Goal: Task Accomplishment & Management: Manage account settings

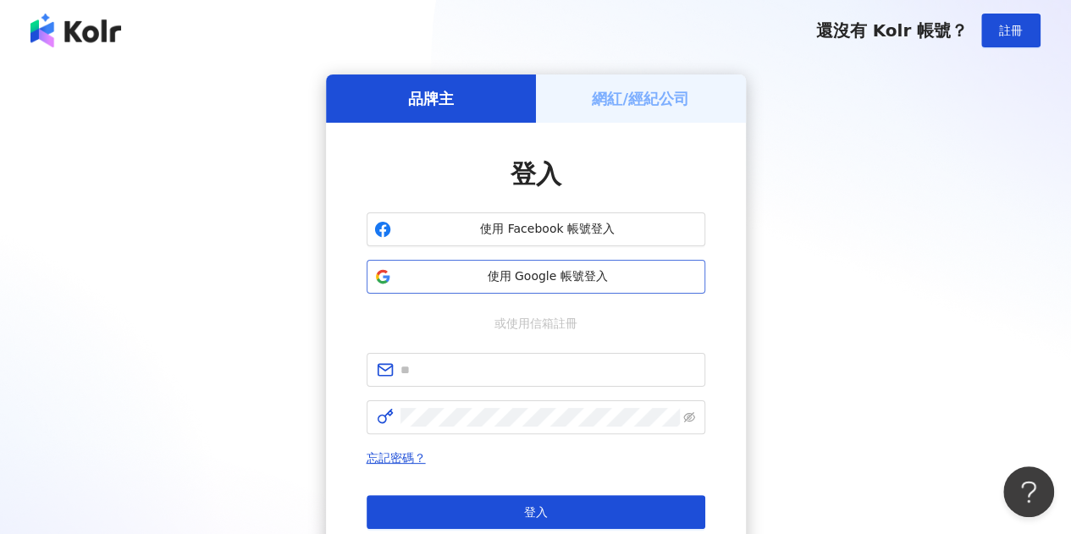
click at [593, 275] on span "使用 Google 帳號登入" at bounding box center [548, 276] width 300 height 17
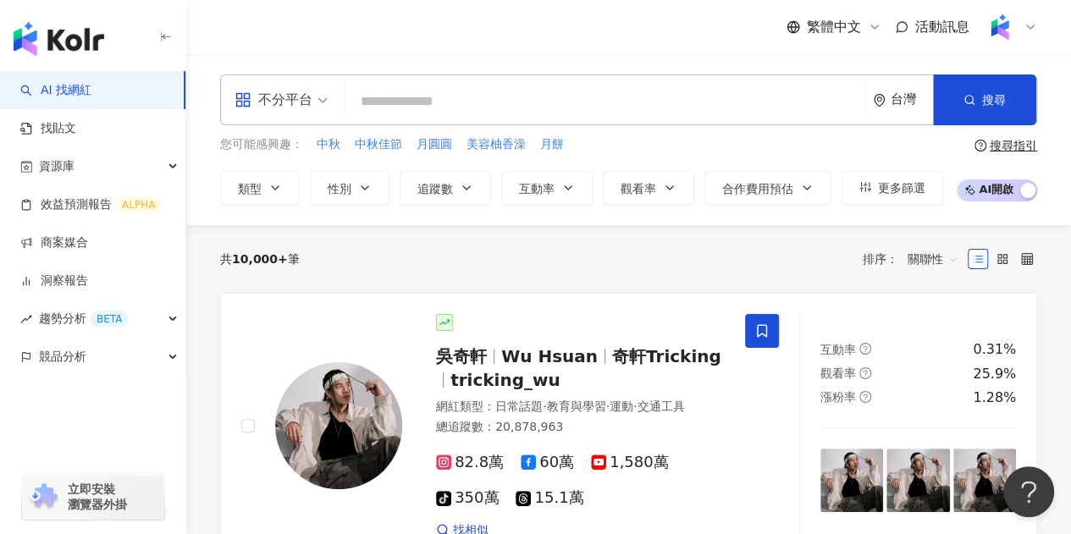
click at [424, 108] on input "search" at bounding box center [604, 102] width 507 height 32
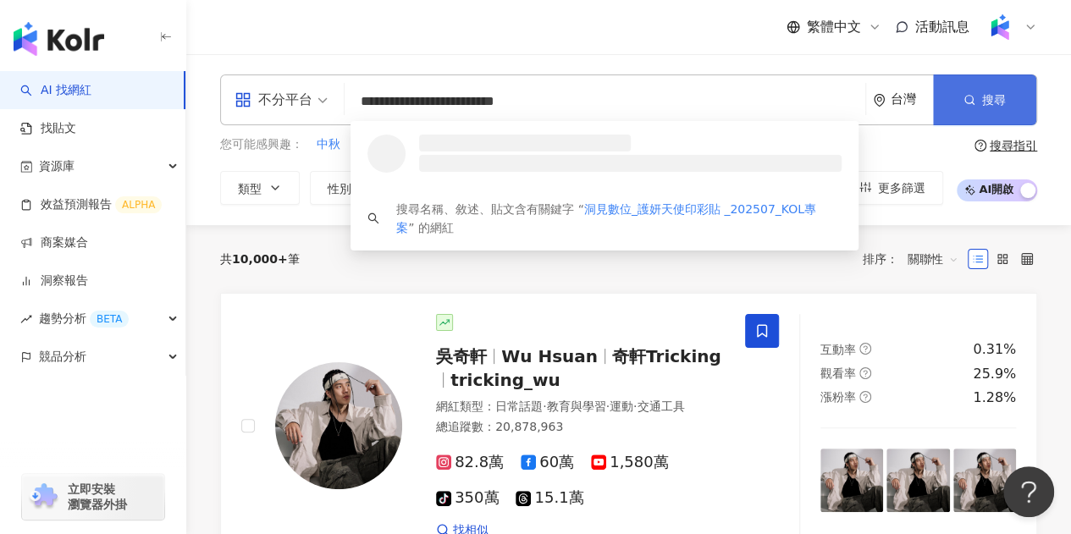
type input "**********"
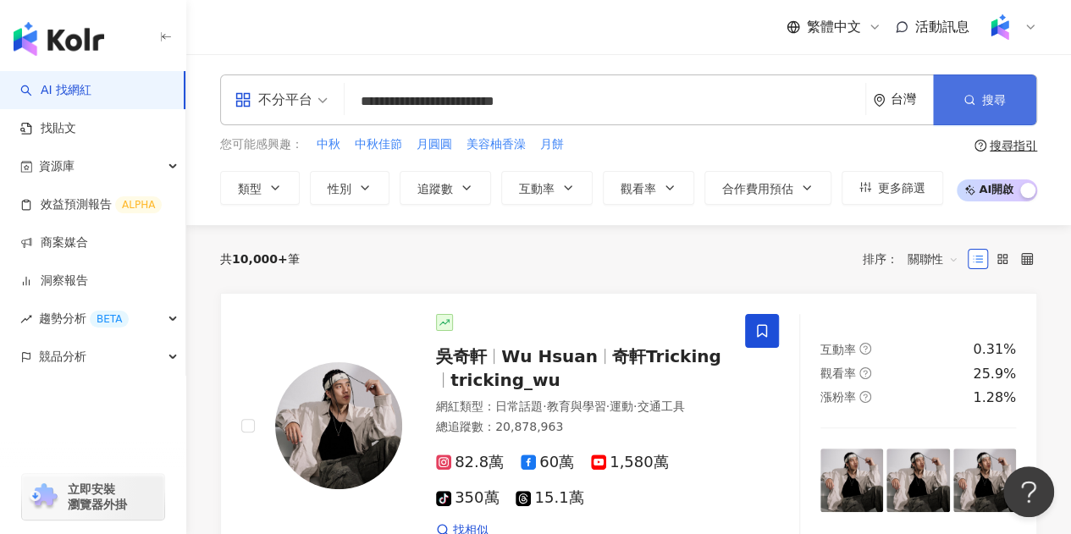
click at [960, 96] on button "搜尋" at bounding box center [984, 100] width 103 height 51
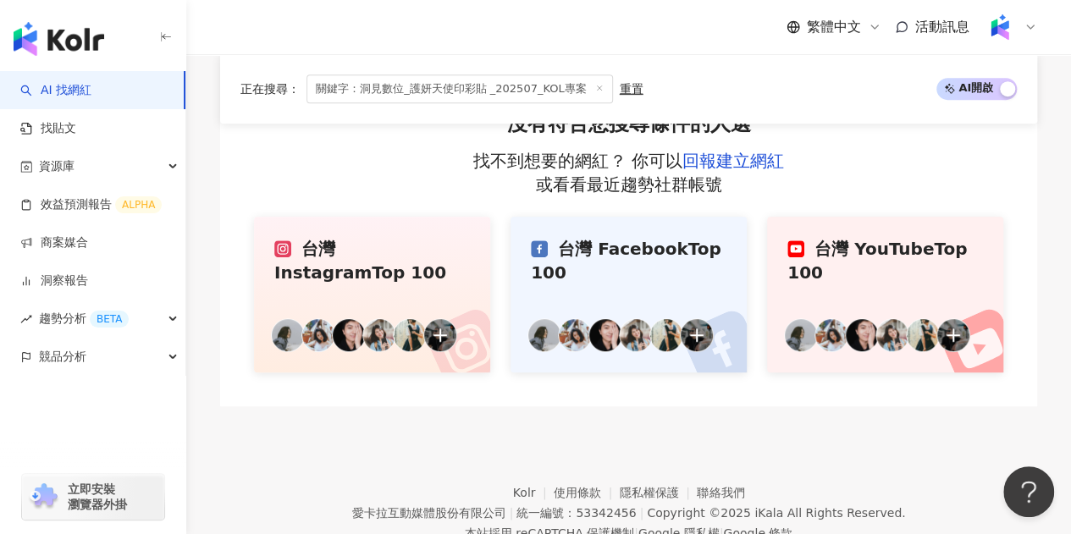
scroll to position [139, 0]
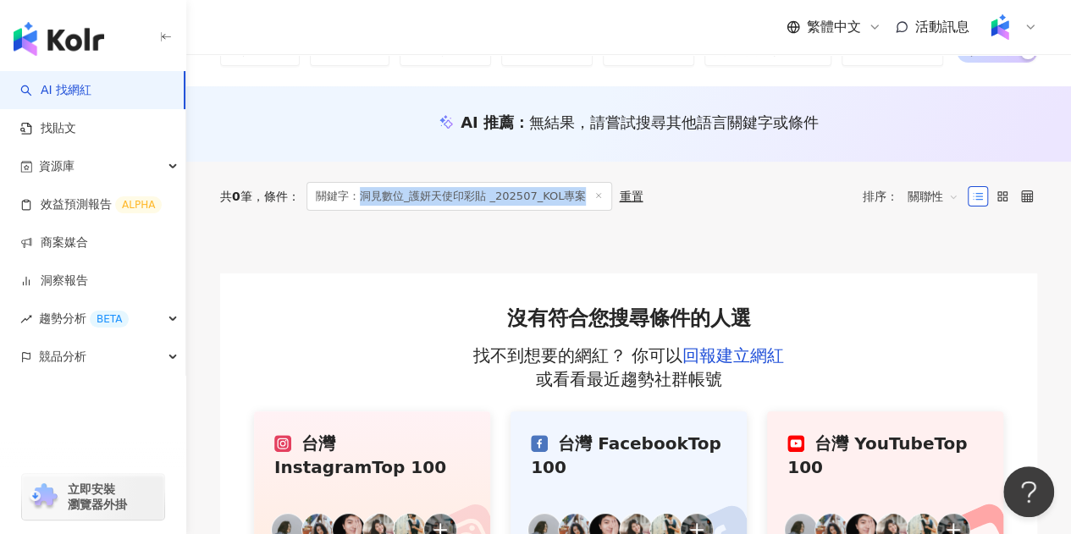
drag, startPoint x: 362, startPoint y: 196, endPoint x: 583, endPoint y: 201, distance: 220.2
click at [583, 201] on span "關鍵字：洞⾒數位_護妍天使印彩貼 _202507_KOL專案" at bounding box center [460, 196] width 307 height 29
click at [88, 252] on link "商案媒合" at bounding box center [54, 243] width 68 height 17
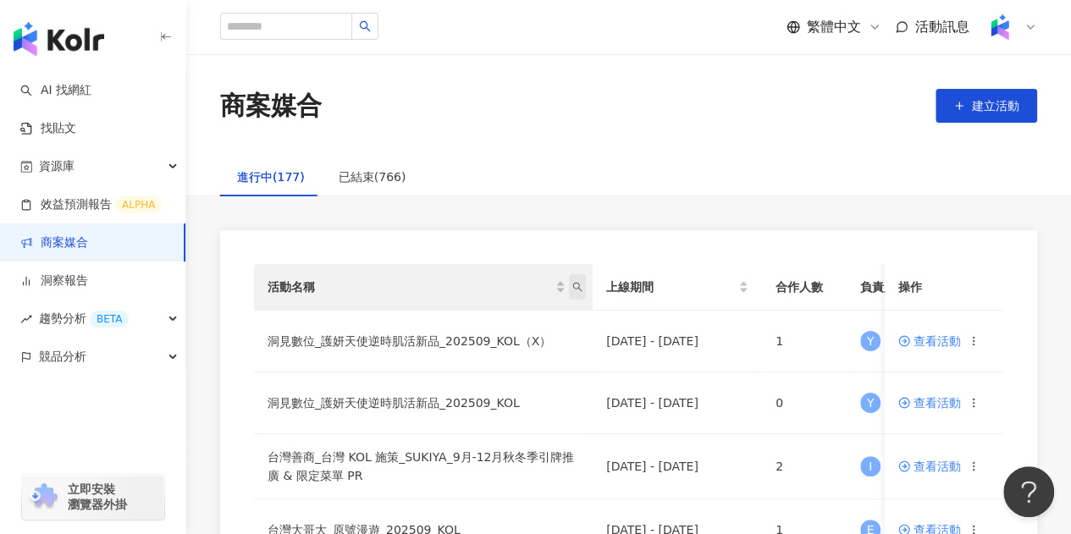
click at [580, 287] on icon "search" at bounding box center [577, 287] width 10 height 10
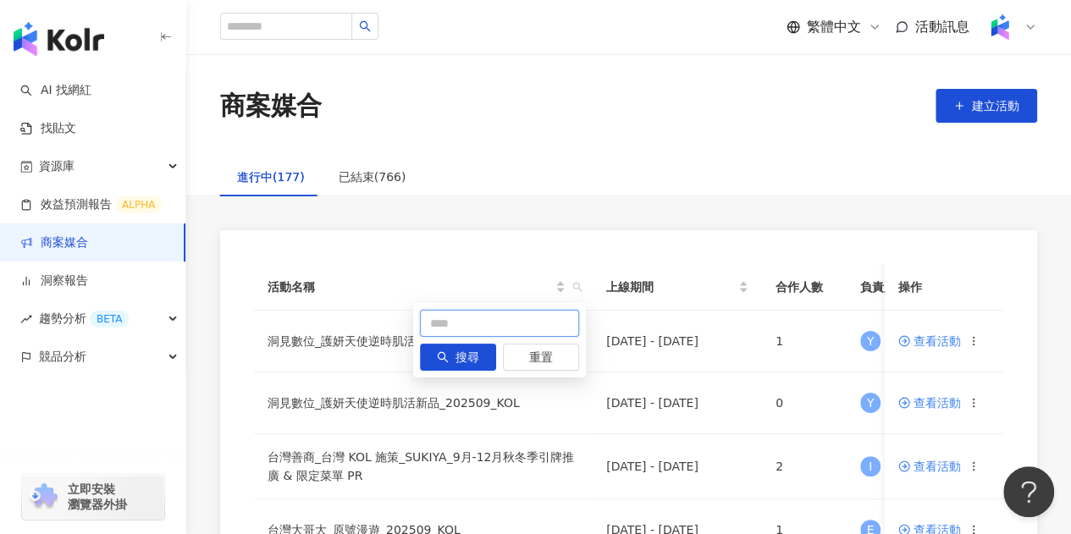
click at [495, 318] on input "text" at bounding box center [499, 323] width 159 height 27
paste input "**********"
type input "**********"
click at [467, 353] on span "搜尋" at bounding box center [468, 358] width 24 height 27
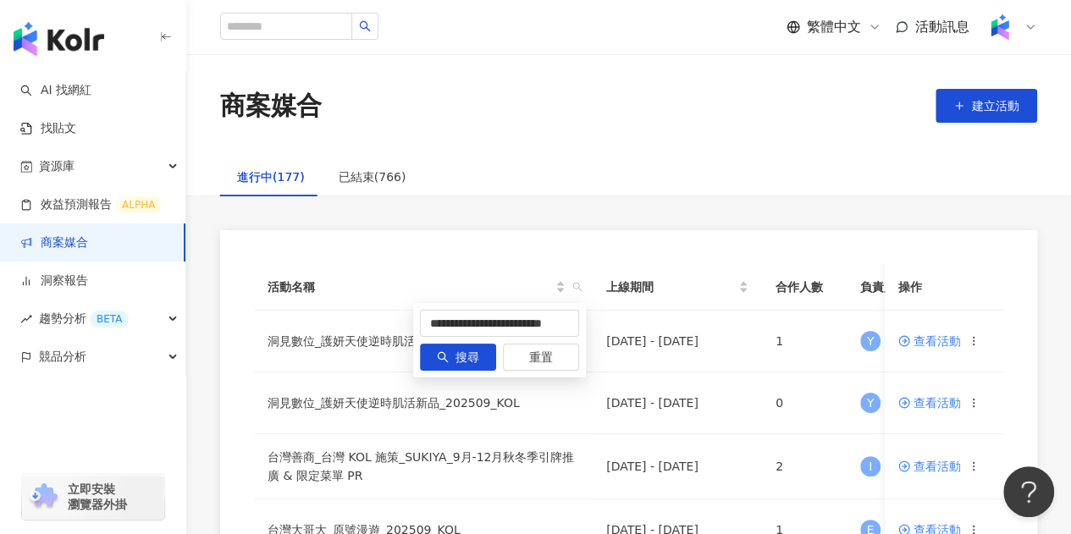
scroll to position [0, 0]
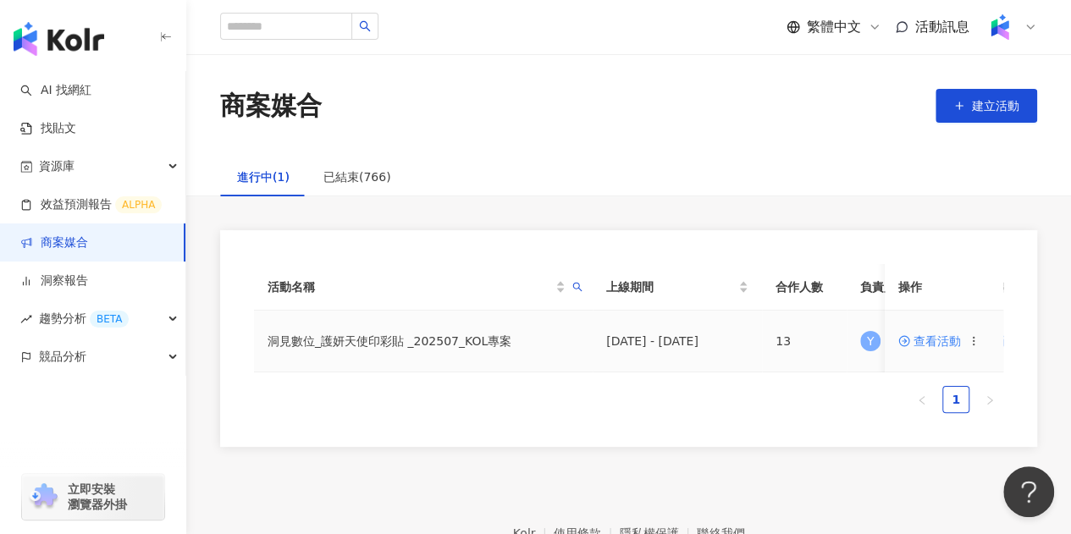
click at [936, 343] on span "查看活動" at bounding box center [930, 341] width 63 height 12
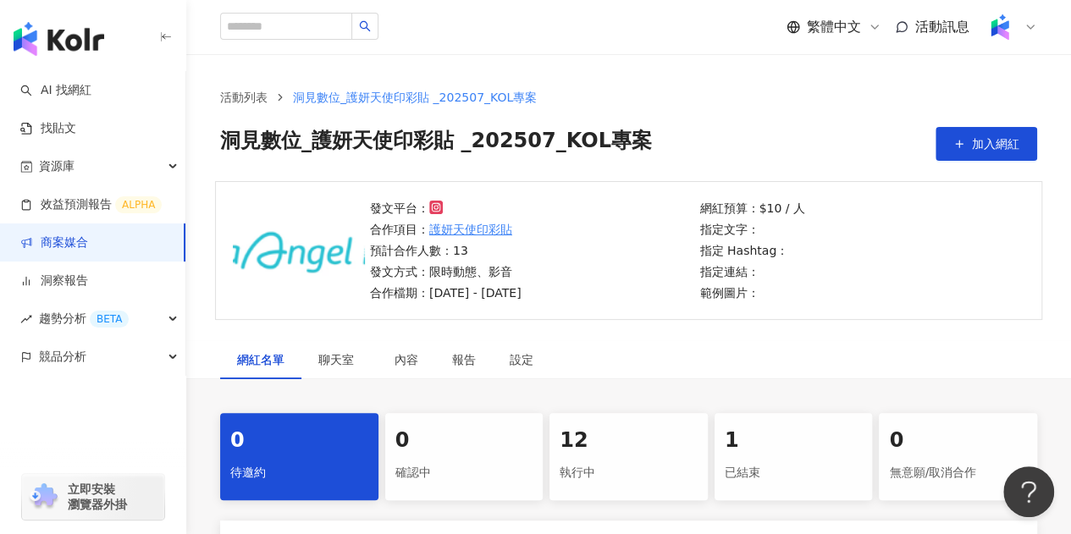
click at [799, 453] on div "1" at bounding box center [794, 441] width 138 height 29
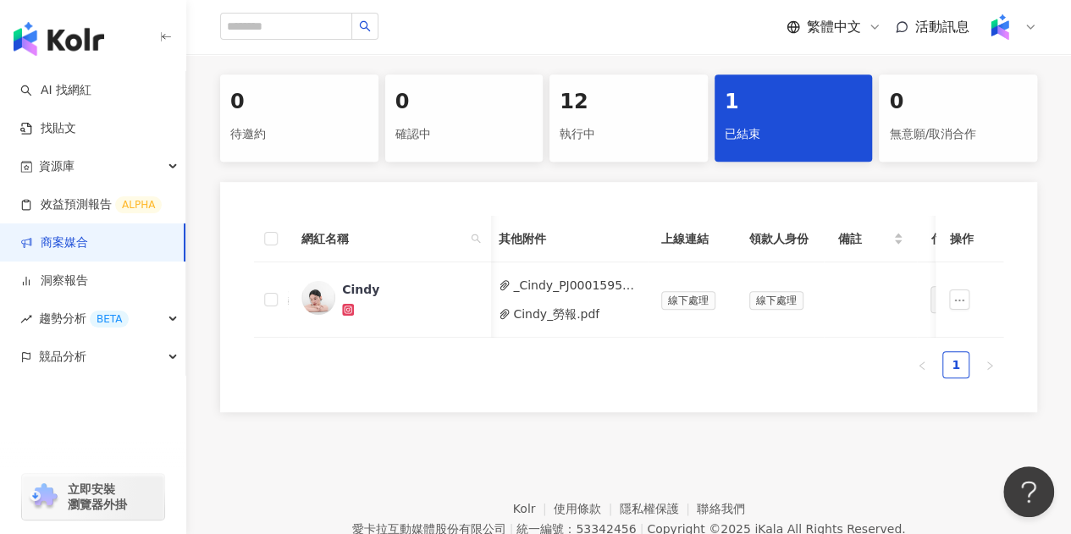
scroll to position [0, 777]
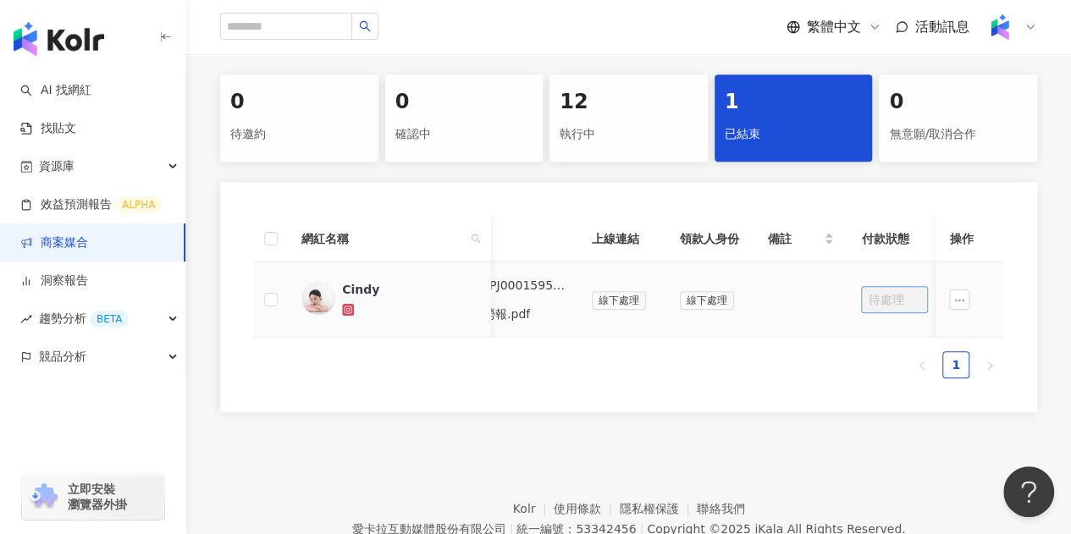
click at [888, 306] on span "待處理" at bounding box center [894, 299] width 53 height 25
click at [884, 298] on span "待處理" at bounding box center [894, 299] width 53 height 25
click at [653, 127] on div "執行中" at bounding box center [629, 134] width 138 height 29
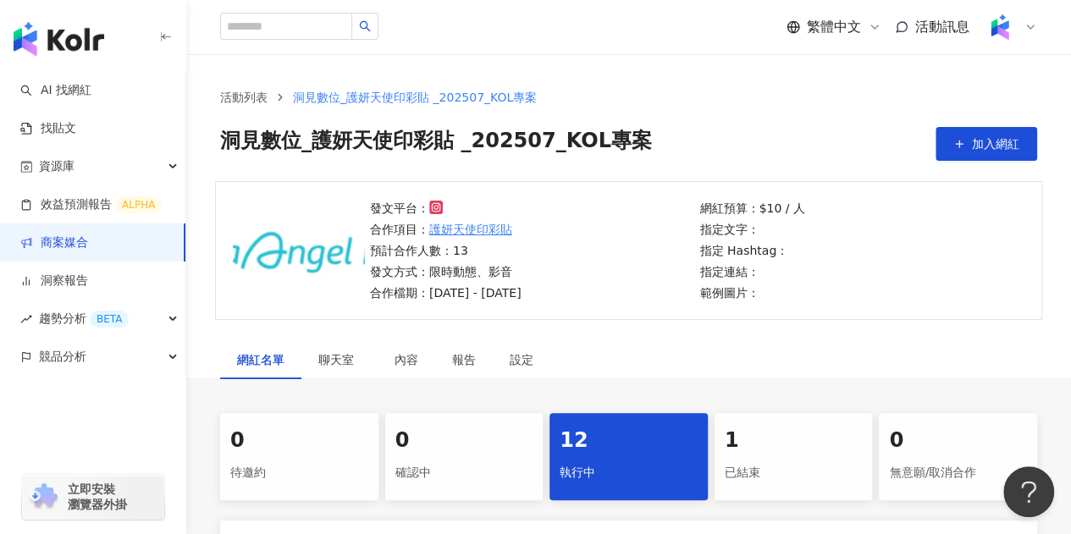
click at [865, 287] on div "網紅預算：$10 / 人 指定文字： 指定 Hashtag： 指定連結： 範例圖片：" at bounding box center [859, 250] width 330 height 103
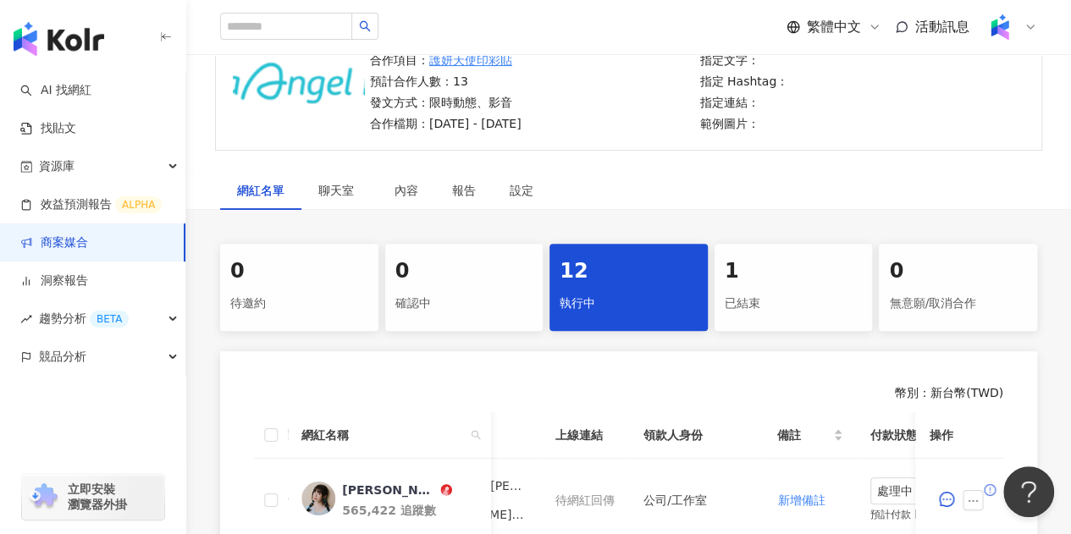
scroll to position [254, 0]
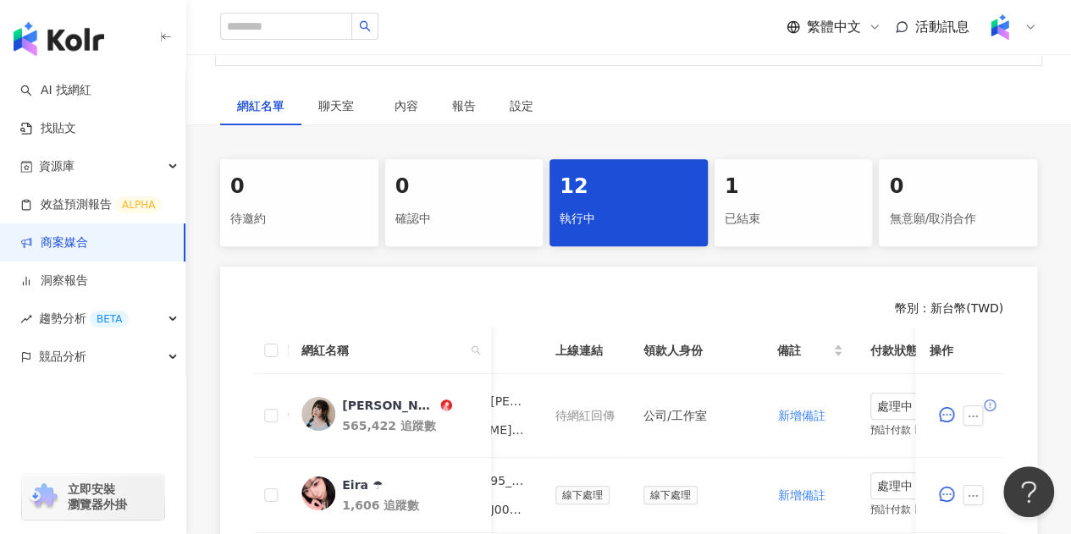
click at [810, 234] on div "1 已結束" at bounding box center [794, 202] width 158 height 87
